Goal: Information Seeking & Learning: Understand process/instructions

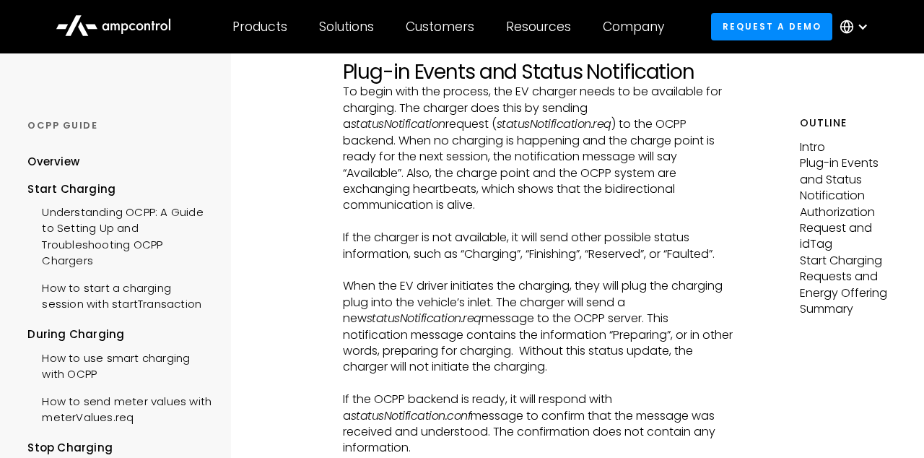
scroll to position [491, 0]
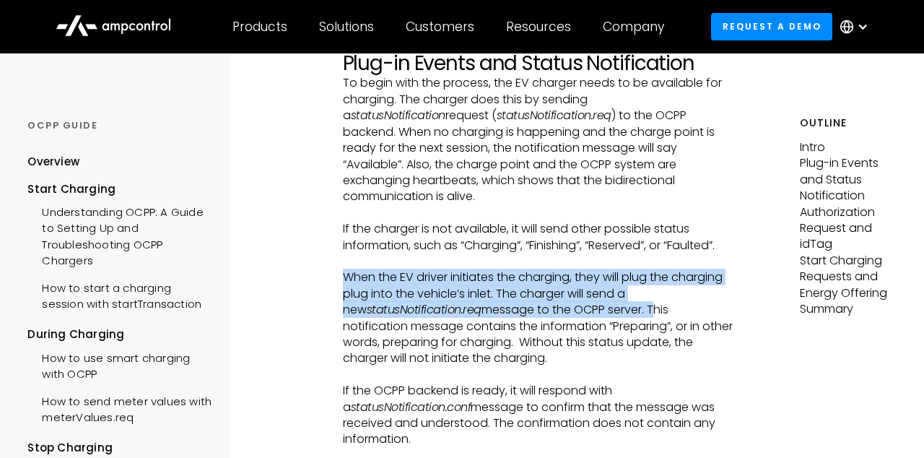
drag, startPoint x: 342, startPoint y: 258, endPoint x: 625, endPoint y: 293, distance: 285.2
click at [625, 293] on p "When the EV driver initiates the charging, they will plug the charging plug int…" at bounding box center [539, 317] width 392 height 97
copy p "When the EV driver initiates the charging, they will plug the charging plug int…"
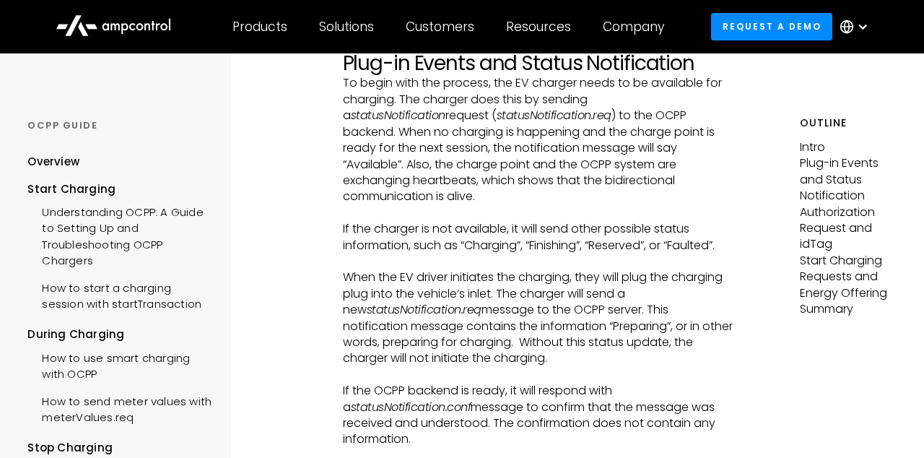
click at [618, 383] on p "If the OCPP backend is ready, it will respond with a statusNotification.conf me…" at bounding box center [539, 415] width 392 height 65
drag, startPoint x: 627, startPoint y: 290, endPoint x: 599, endPoint y: 340, distance: 57.2
click at [599, 340] on p "When the EV driver initiates the charging, they will plug the charging plug int…" at bounding box center [539, 317] width 392 height 97
copy p "This notification message contains the information “Preparing”, or in other wor…"
click at [488, 340] on p "When the EV driver initiates the charging, they will plug the charging plug int…" at bounding box center [539, 317] width 392 height 97
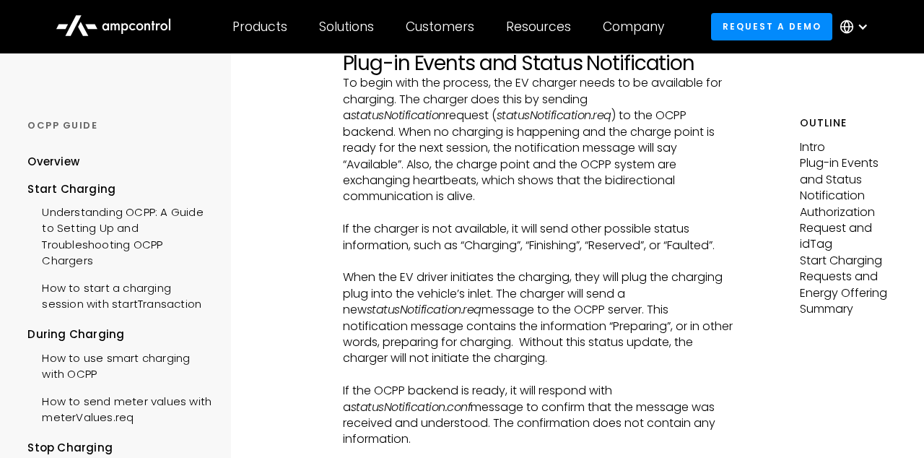
drag, startPoint x: 486, startPoint y: 347, endPoint x: 340, endPoint y: 258, distance: 170.7
